Goal: Check status: Check status

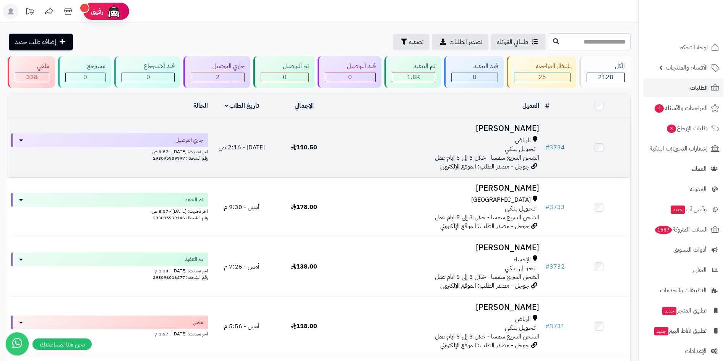
click at [462, 146] on div "تـحـويـل بـنـكـي" at bounding box center [438, 149] width 201 height 9
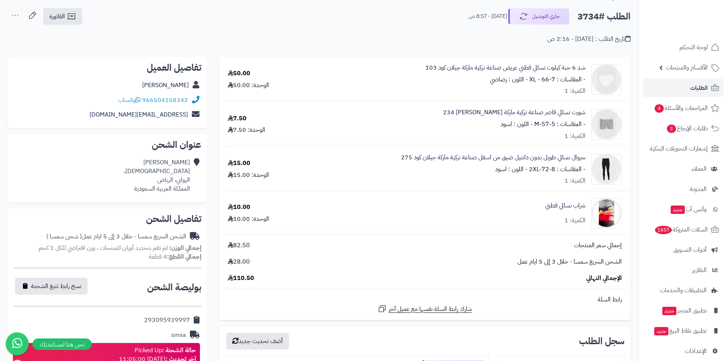
scroll to position [76, 0]
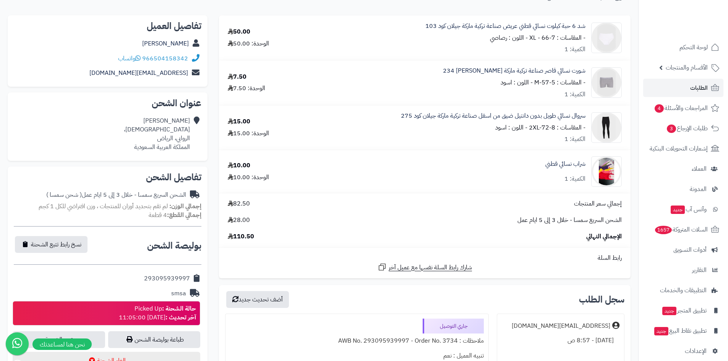
drag, startPoint x: 587, startPoint y: 114, endPoint x: 481, endPoint y: 139, distance: 109.3
click at [481, 54] on div "سروال نسائي طويل بدون دانتيل ضيق من اسفل صناعة تركية ماركة جيلان كود 275 - المق…" at bounding box center [466, 38] width 324 height 32
click at [481, 54] on div "سروال نسائي طويل بدون دانتيل ضيق من اسفل صناعة تركية ماركة جيلان كود 275 - المق…" at bounding box center [506, 38] width 160 height 32
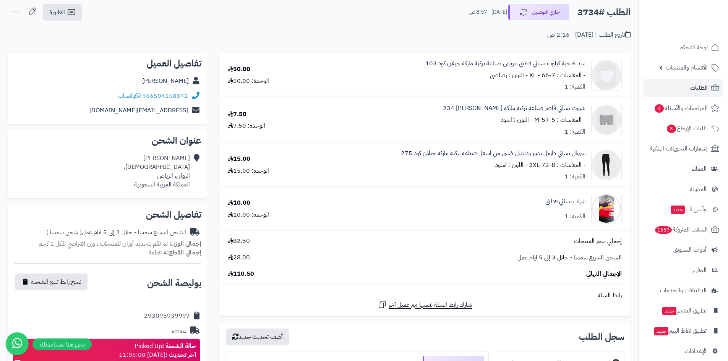
scroll to position [0, 0]
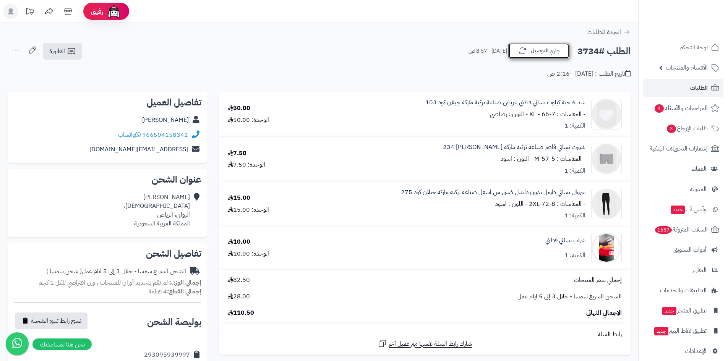
click at [559, 49] on button "جاري التوصيل" at bounding box center [538, 51] width 61 height 16
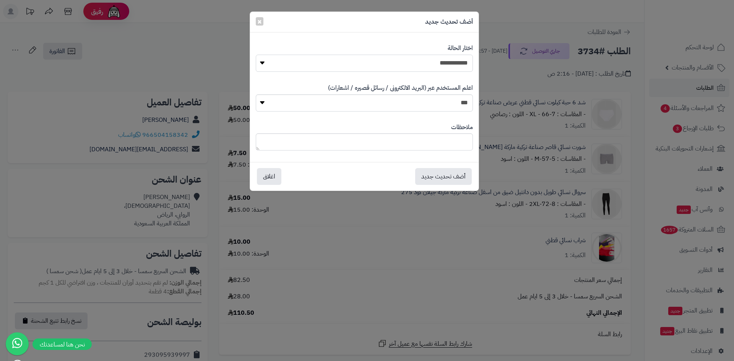
click at [429, 63] on select "**********" at bounding box center [364, 63] width 217 height 17
select select "*"
click at [256, 55] on select "**********" at bounding box center [364, 63] width 217 height 17
click at [449, 176] on button "أضف تحديث جديد" at bounding box center [443, 176] width 57 height 17
